Goal: Information Seeking & Learning: Learn about a topic

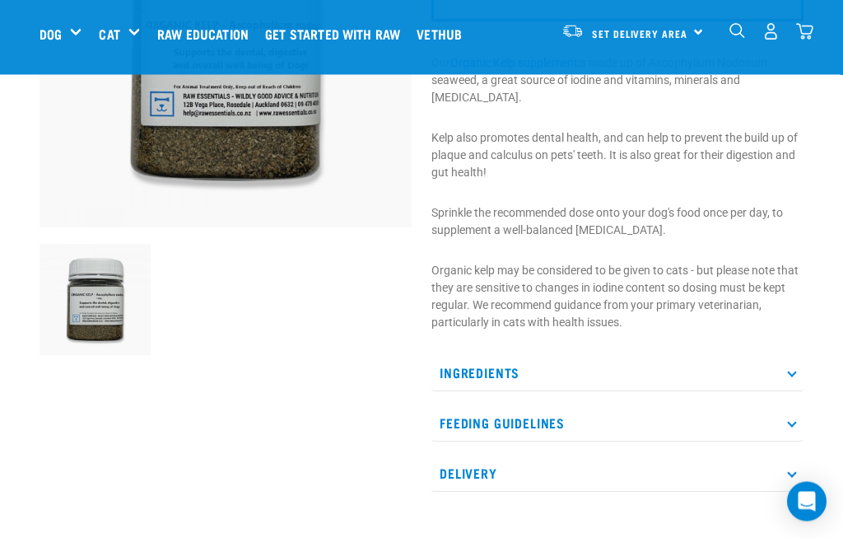
scroll to position [265, 0]
click at [788, 369] on p "Ingredients" at bounding box center [617, 372] width 372 height 37
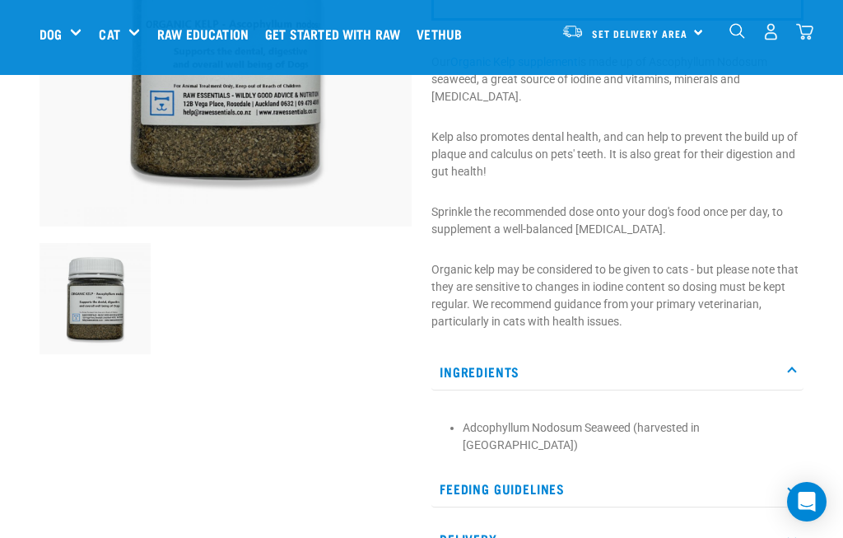
click at [790, 371] on icon at bounding box center [791, 370] width 9 height 9
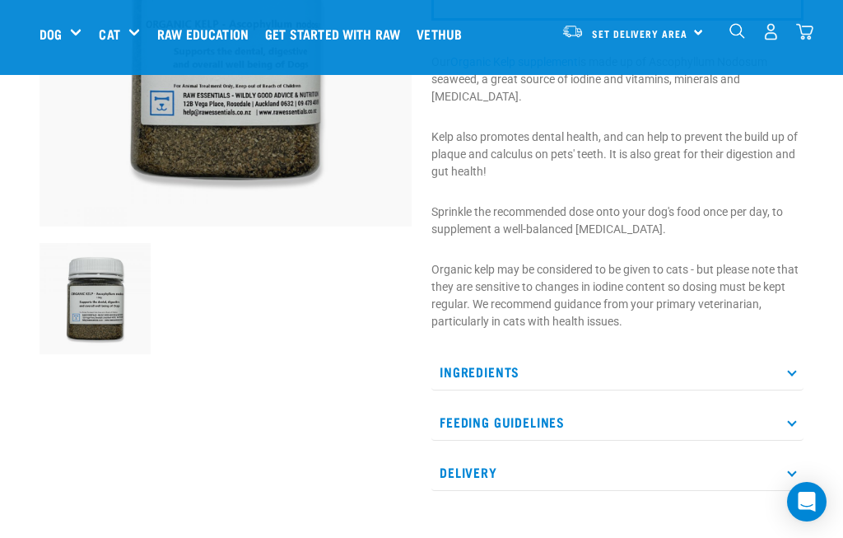
click at [795, 421] on icon at bounding box center [791, 421] width 9 height 9
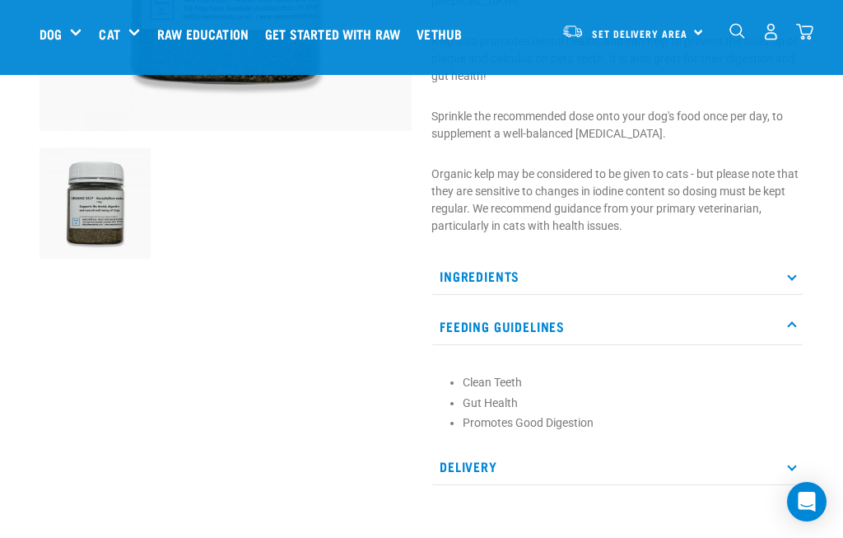
scroll to position [361, 0]
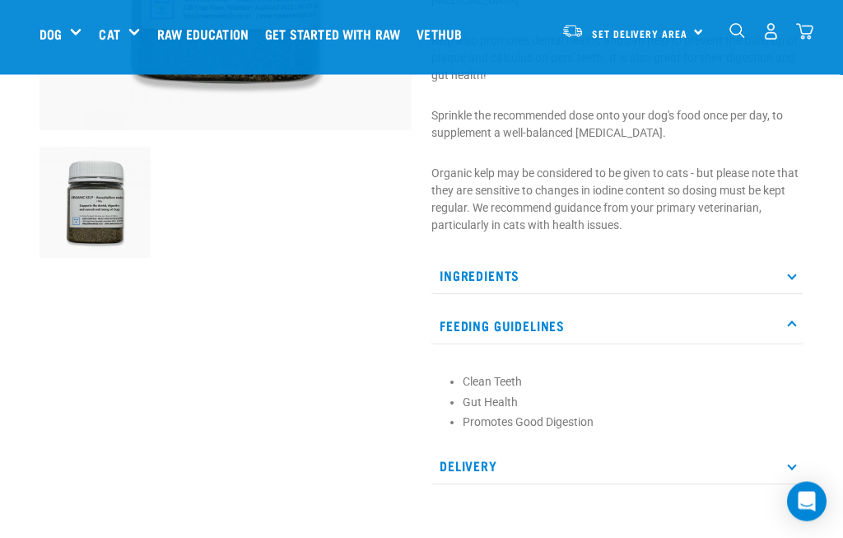
click at [799, 315] on p "Feeding Guidelines" at bounding box center [617, 326] width 372 height 37
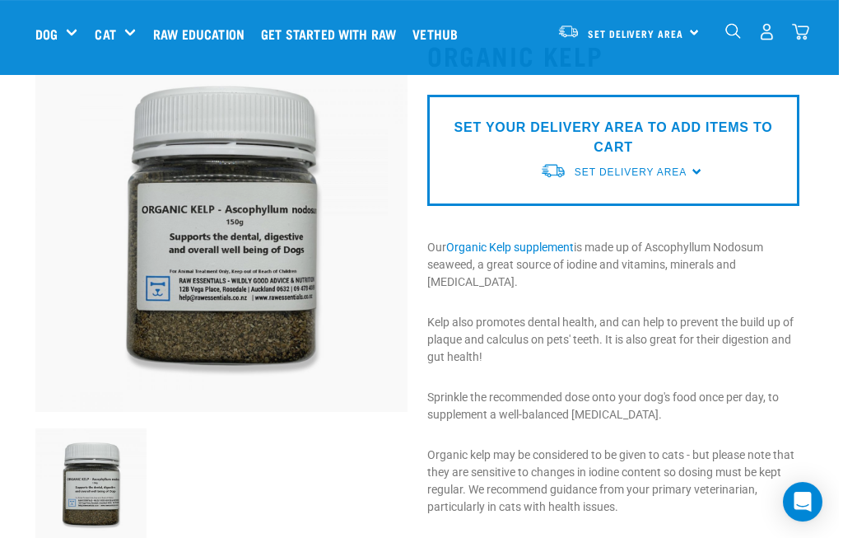
scroll to position [82, 0]
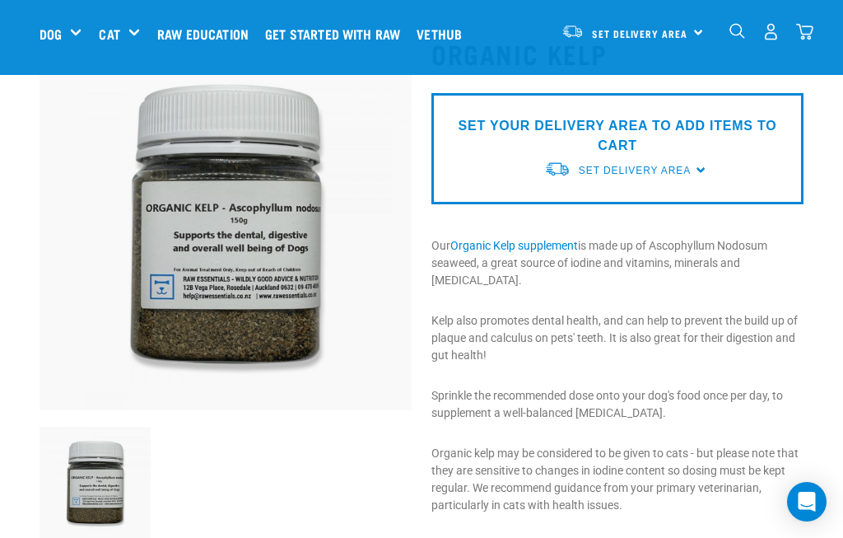
click at [511, 247] on link "Organic Kelp supplement" at bounding box center [514, 245] width 128 height 13
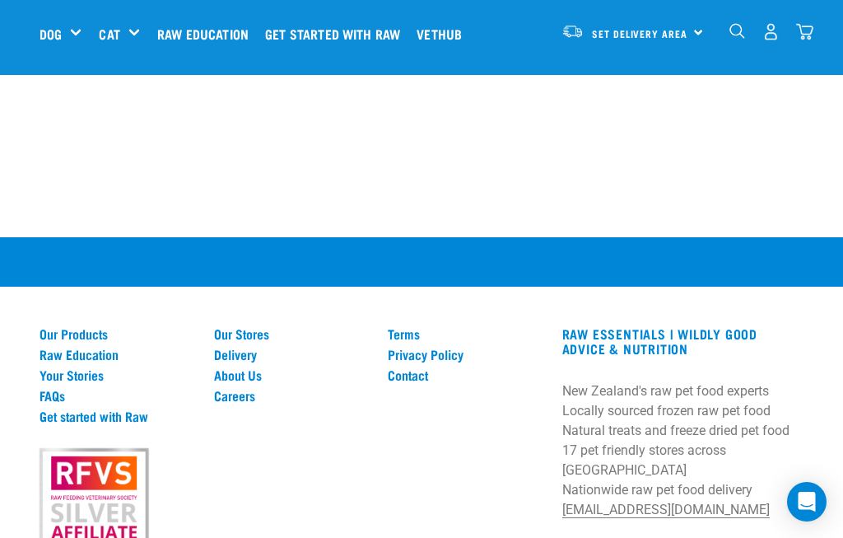
scroll to position [2103, 0]
